Goal: Task Accomplishment & Management: Manage account settings

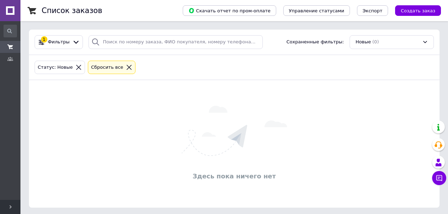
click at [408, 46] on div "Новые (0)" at bounding box center [391, 42] width 84 height 14
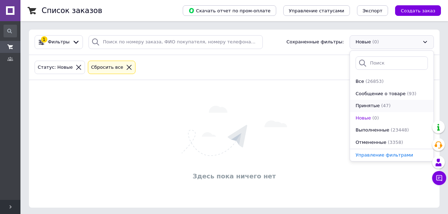
click at [400, 106] on div "Принятые (47)" at bounding box center [392, 106] width 74 height 7
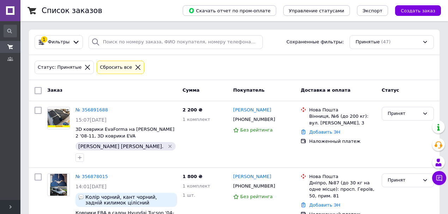
click at [387, 42] on div "Принятые (47)" at bounding box center [391, 42] width 84 height 14
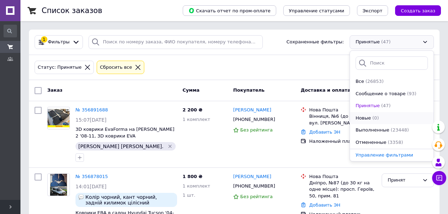
click at [366, 118] on span "Новые" at bounding box center [363, 118] width 16 height 7
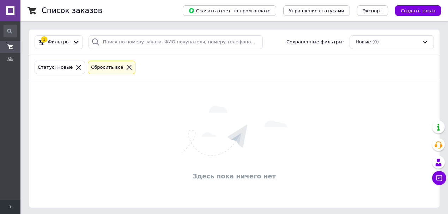
click at [394, 39] on div "Новые (0)" at bounding box center [391, 42] width 84 height 14
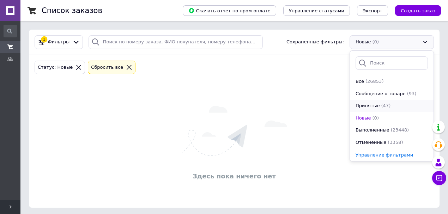
click at [376, 105] on span "Принятые" at bounding box center [367, 106] width 24 height 7
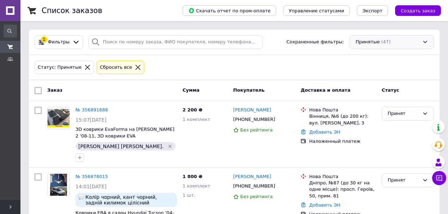
click at [408, 39] on div "Принятые (47)" at bounding box center [391, 42] width 84 height 14
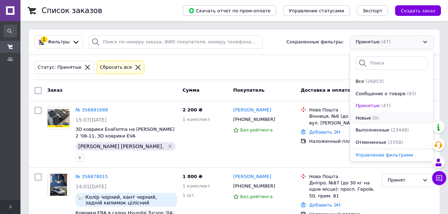
click at [377, 117] on div "Новые (0)" at bounding box center [392, 118] width 74 height 7
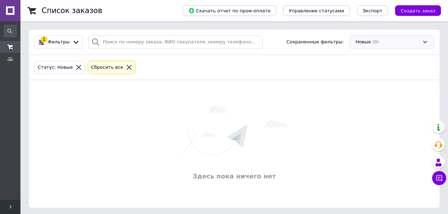
click at [383, 40] on div "Новые (0)" at bounding box center [391, 42] width 84 height 14
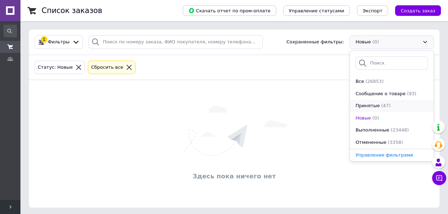
click at [371, 106] on span "Принятые" at bounding box center [367, 106] width 24 height 7
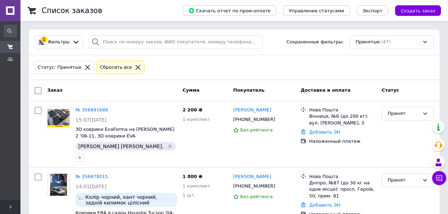
click at [419, 44] on div "Принятые (47)" at bounding box center [391, 42] width 84 height 14
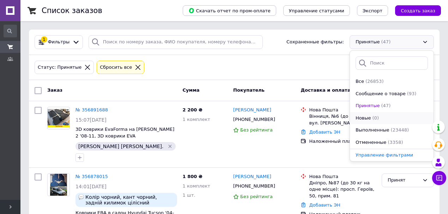
click at [387, 121] on li "Новые (0)" at bounding box center [392, 118] width 84 height 12
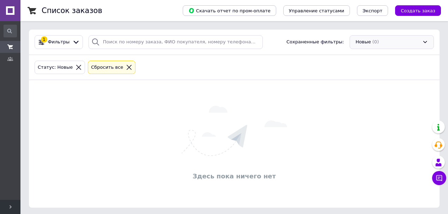
click at [397, 45] on div "Новые (0)" at bounding box center [391, 42] width 84 height 14
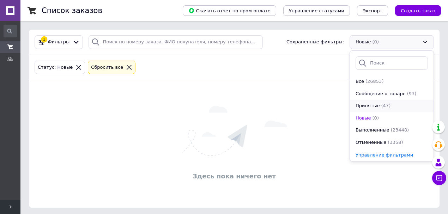
click at [385, 110] on li "Принятые (47)" at bounding box center [392, 106] width 84 height 12
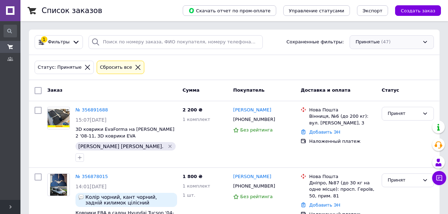
click at [391, 44] on div "Принятые (47)" at bounding box center [391, 42] width 84 height 14
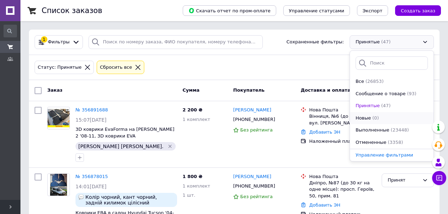
click at [363, 121] on li "Новые (0)" at bounding box center [392, 118] width 84 height 12
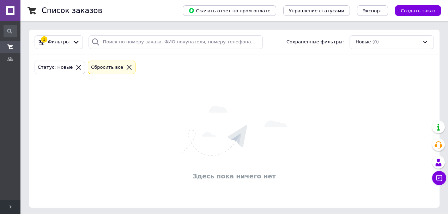
drag, startPoint x: 387, startPoint y: 44, endPoint x: 386, endPoint y: 48, distance: 4.3
click at [387, 46] on div "Новые (0)" at bounding box center [391, 42] width 84 height 14
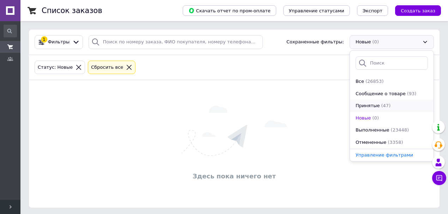
click at [381, 106] on span "(47)" at bounding box center [386, 105] width 10 height 5
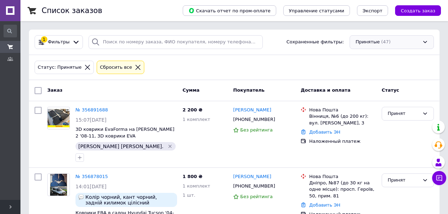
click at [388, 44] on div "Принятые (47)" at bounding box center [391, 42] width 84 height 14
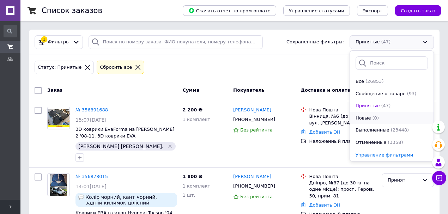
click at [372, 121] on div "(0)" at bounding box center [376, 118] width 8 height 7
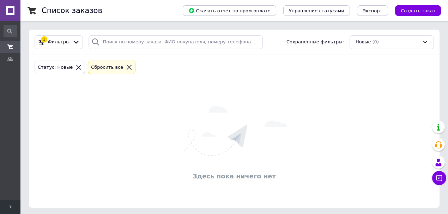
drag, startPoint x: 405, startPoint y: 38, endPoint x: 400, endPoint y: 47, distance: 10.2
click at [405, 38] on div "Новые (0)" at bounding box center [391, 42] width 84 height 14
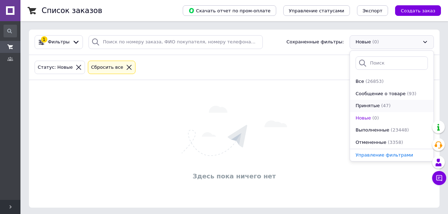
click at [388, 106] on div "Принятые (47)" at bounding box center [392, 106] width 74 height 7
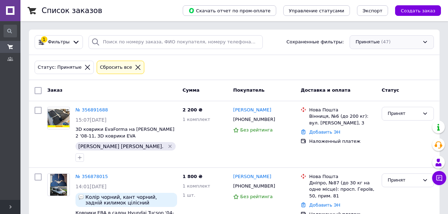
click at [367, 42] on div "Принятые (47)" at bounding box center [391, 42] width 84 height 14
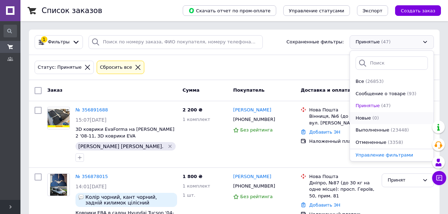
click at [381, 122] on li "Новые (0)" at bounding box center [392, 118] width 84 height 12
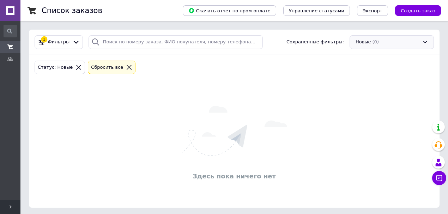
click at [381, 44] on div "Новые (0)" at bounding box center [391, 42] width 84 height 14
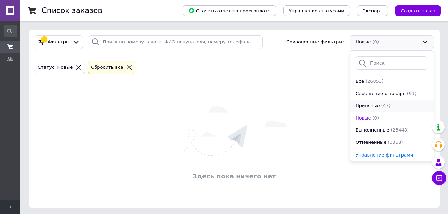
click at [389, 106] on div "Принятые (47)" at bounding box center [392, 106] width 74 height 7
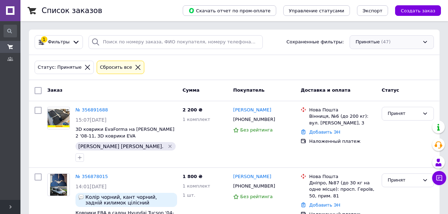
click at [393, 43] on div "Принятые (47)" at bounding box center [391, 42] width 84 height 14
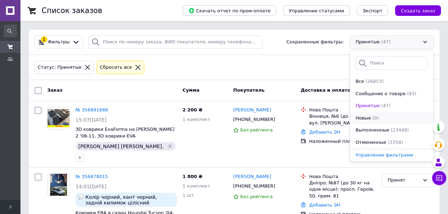
click at [382, 119] on div "Новые (0)" at bounding box center [392, 118] width 74 height 7
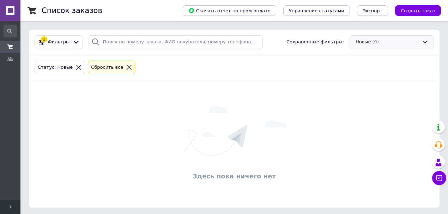
click at [403, 45] on div "Новые (0)" at bounding box center [391, 42] width 84 height 14
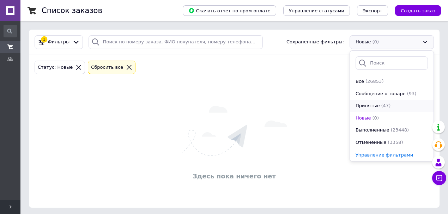
click at [382, 107] on span "(47)" at bounding box center [386, 105] width 10 height 5
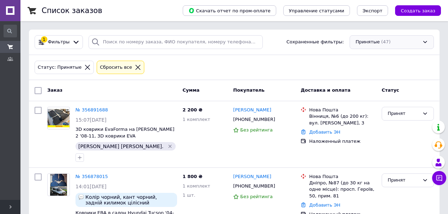
click at [415, 39] on div "Принятые (47)" at bounding box center [391, 42] width 84 height 14
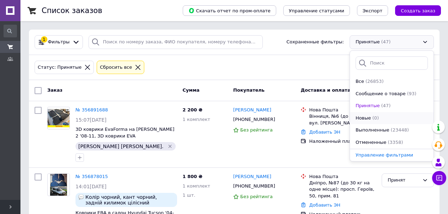
click at [387, 115] on div "Новые (0)" at bounding box center [392, 118] width 74 height 7
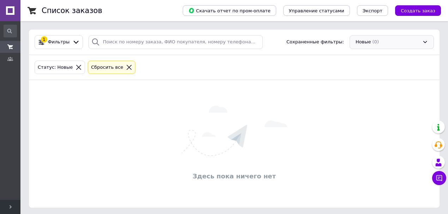
click at [388, 38] on div "Новые (0)" at bounding box center [391, 42] width 84 height 14
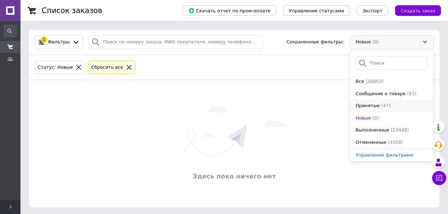
click at [385, 105] on span "(47)" at bounding box center [386, 105] width 10 height 5
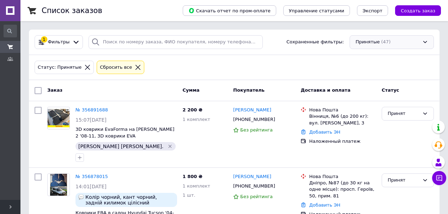
click at [376, 41] on div "Принятые (47)" at bounding box center [391, 42] width 84 height 14
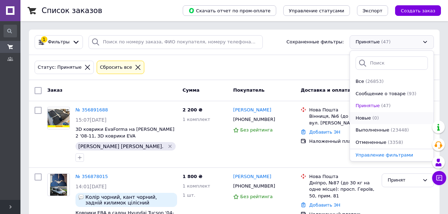
click at [368, 113] on li "Новые (0)" at bounding box center [392, 118] width 84 height 12
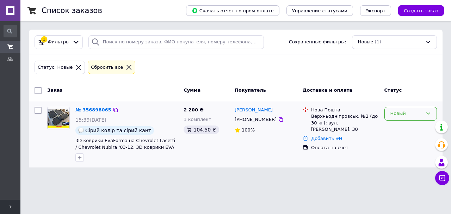
click at [421, 107] on div "Новый" at bounding box center [411, 114] width 53 height 14
click at [405, 125] on li "Принят" at bounding box center [411, 128] width 52 height 13
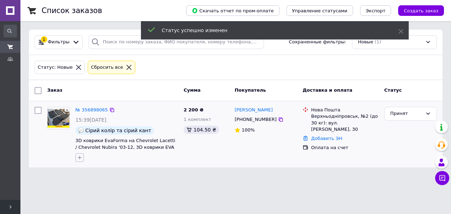
click at [80, 156] on icon "button" at bounding box center [80, 158] width 4 height 4
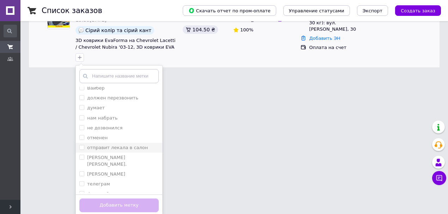
scroll to position [101, 0]
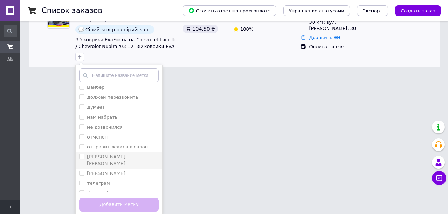
click at [110, 155] on div "[PERSON_NAME] [PERSON_NAME]." at bounding box center [118, 160] width 79 height 13
checkbox input "true"
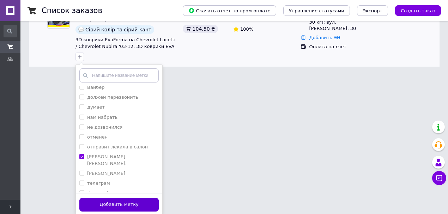
click at [127, 201] on button "Добавить метку" at bounding box center [118, 205] width 79 height 14
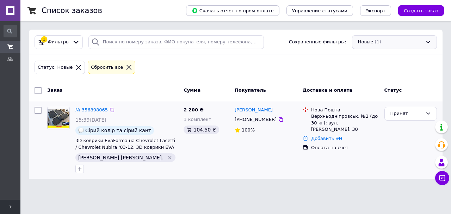
click at [401, 42] on div "Новые (1)" at bounding box center [394, 42] width 85 height 14
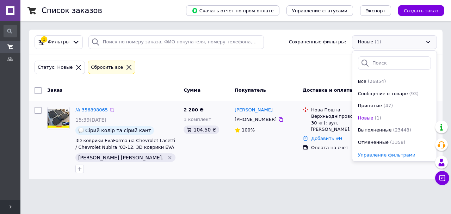
click at [283, 55] on div "Статус: Новые Сбросить все" at bounding box center [236, 67] width 414 height 25
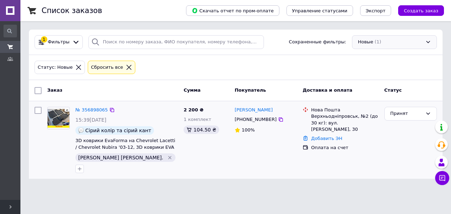
click at [402, 43] on div "Новые (1)" at bounding box center [394, 42] width 85 height 14
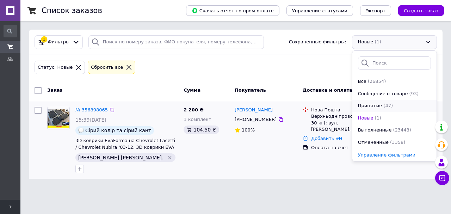
click at [394, 102] on li "Принятые (47)" at bounding box center [394, 106] width 84 height 12
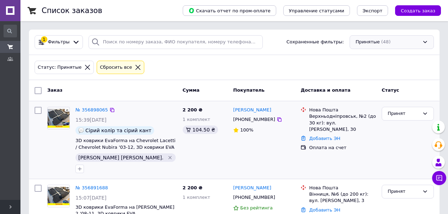
click at [404, 45] on div "Принятые (48)" at bounding box center [391, 42] width 84 height 14
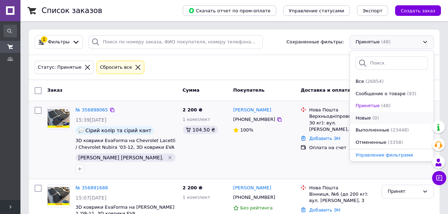
click at [394, 113] on li "Новые (0)" at bounding box center [392, 118] width 84 height 12
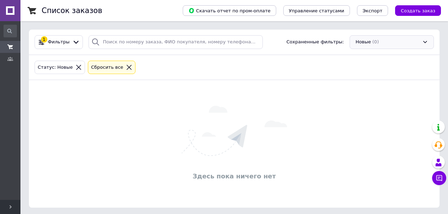
click at [401, 39] on div "Новые (0)" at bounding box center [391, 42] width 84 height 14
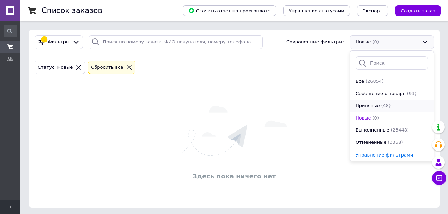
click at [382, 101] on li "Принятые (48)" at bounding box center [392, 106] width 84 height 12
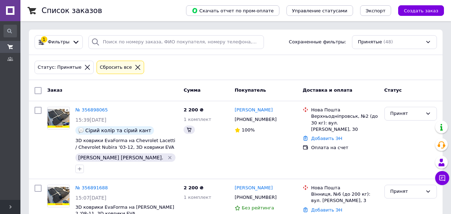
click at [386, 41] on div "Принятые (48)" at bounding box center [394, 42] width 85 height 14
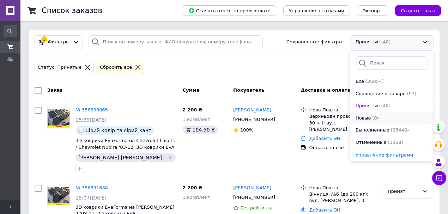
click at [380, 119] on div "Новые (0)" at bounding box center [392, 118] width 74 height 7
